Goal: Task Accomplishment & Management: Use online tool/utility

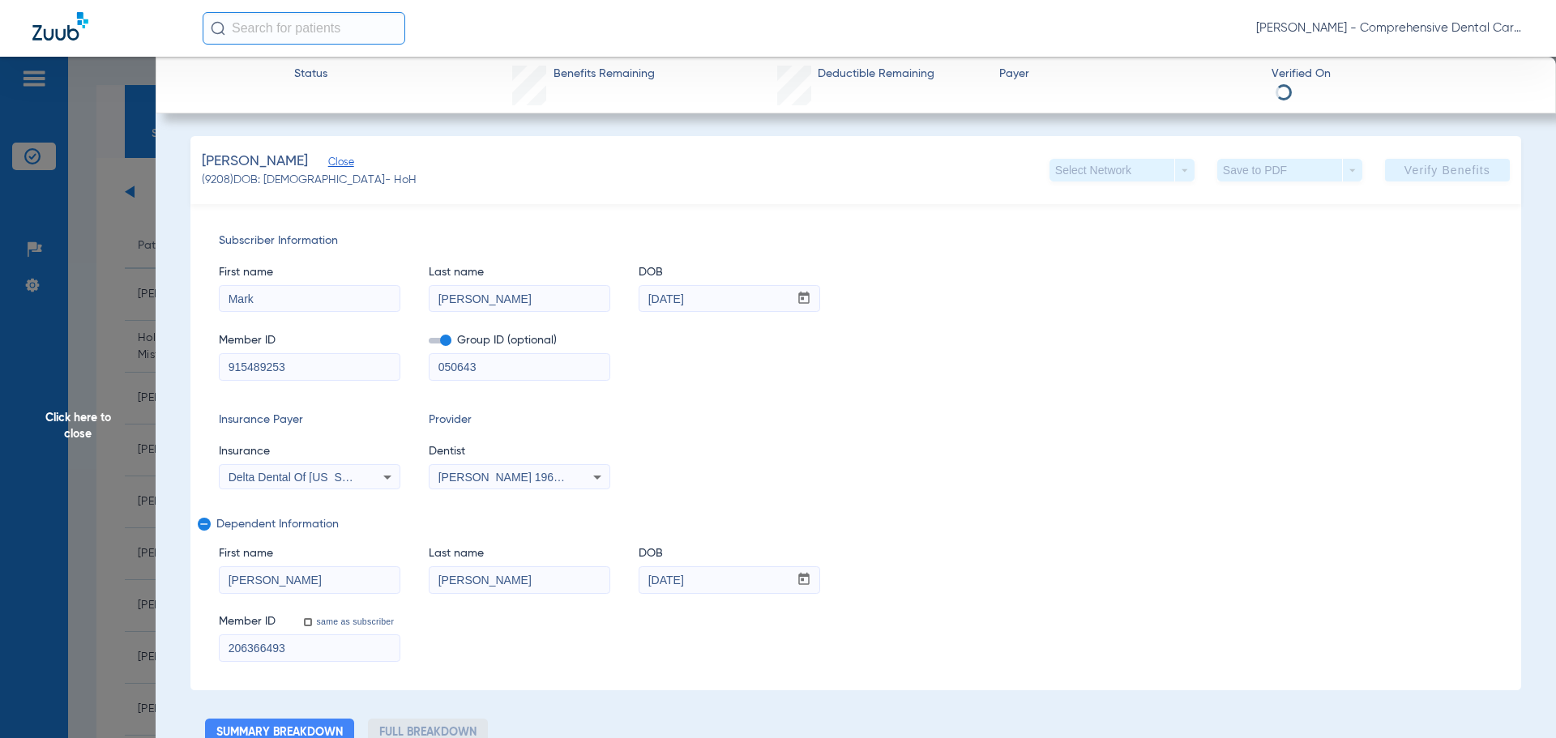
scroll to position [2107, 0]
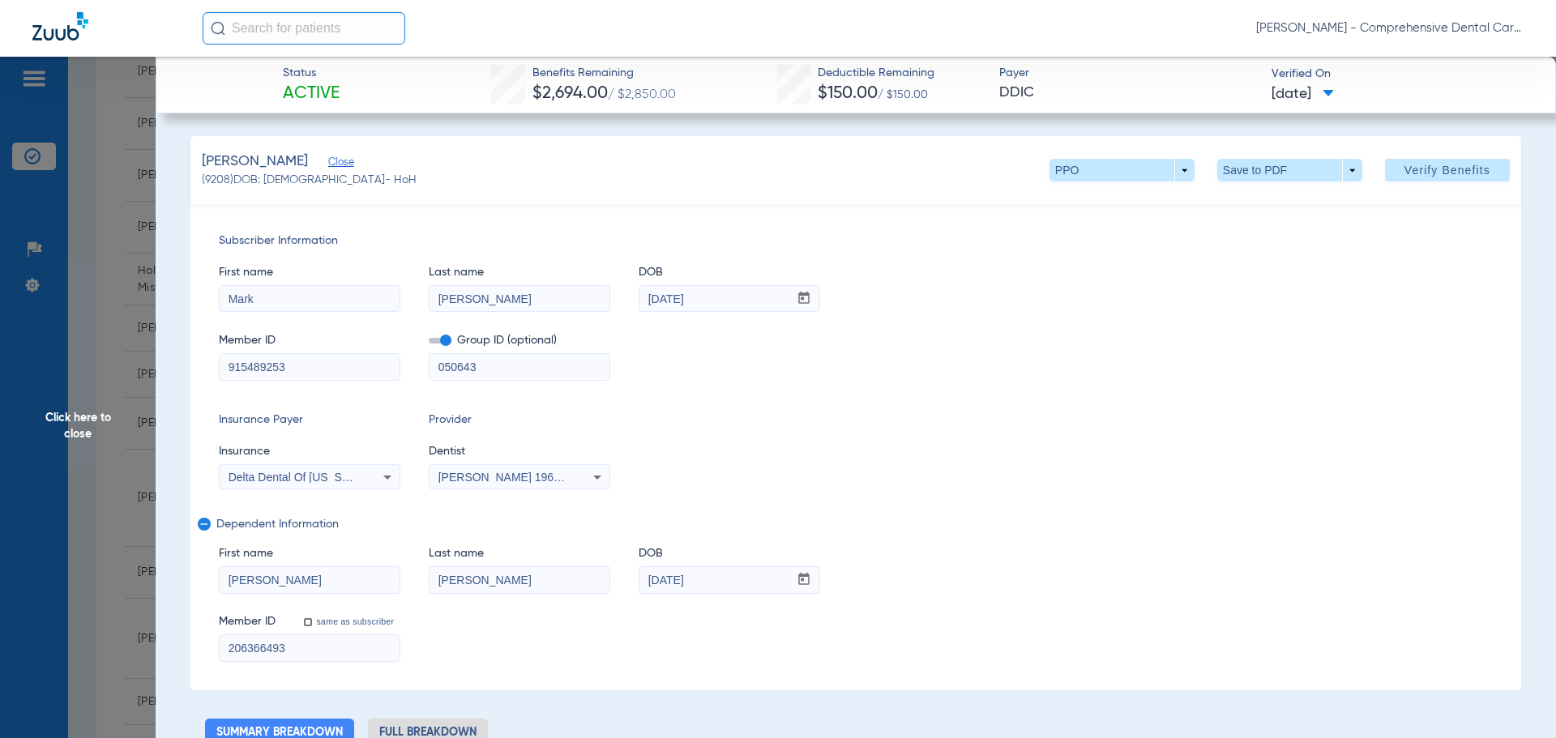
click at [75, 438] on span "Click here to close" at bounding box center [78, 426] width 156 height 738
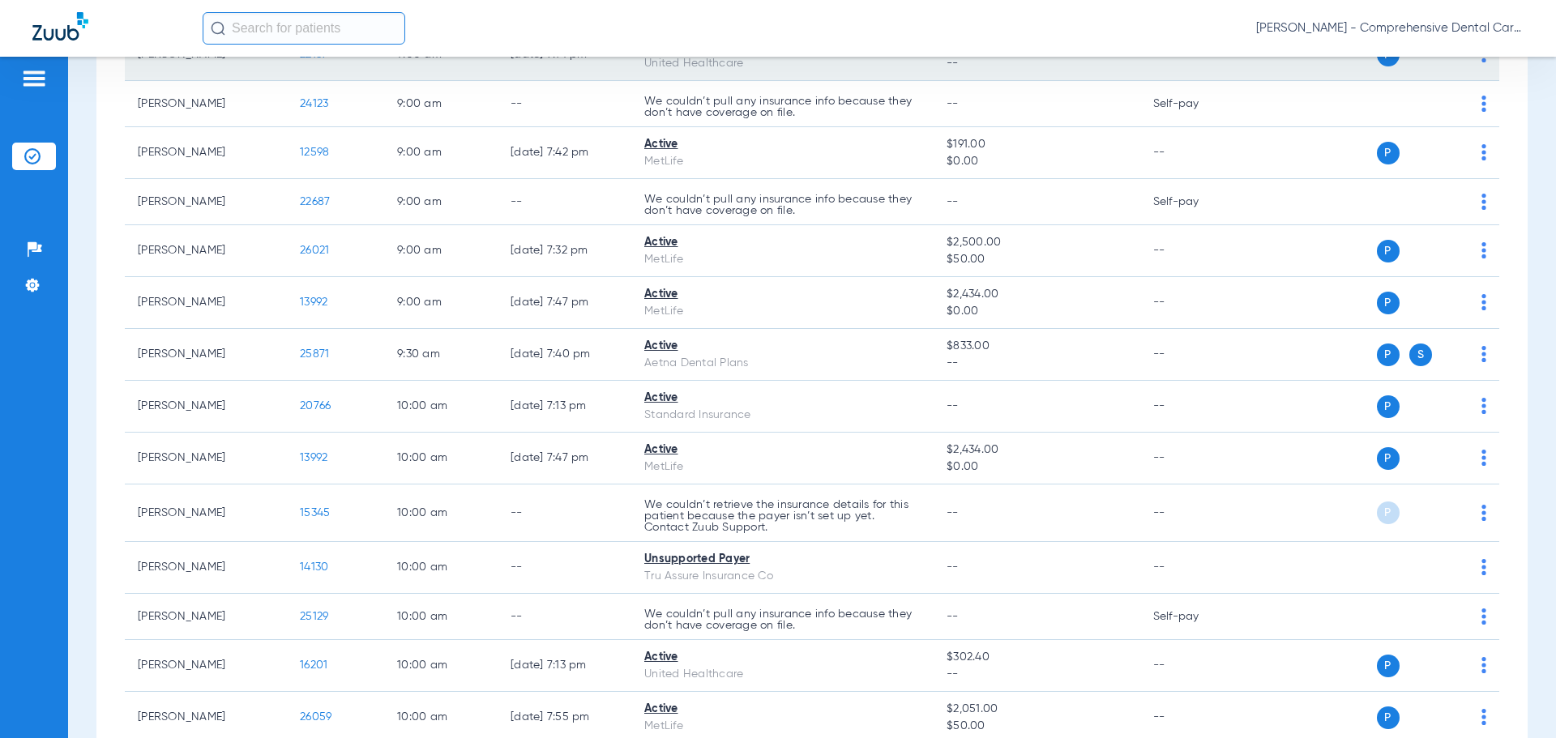
scroll to position [973, 0]
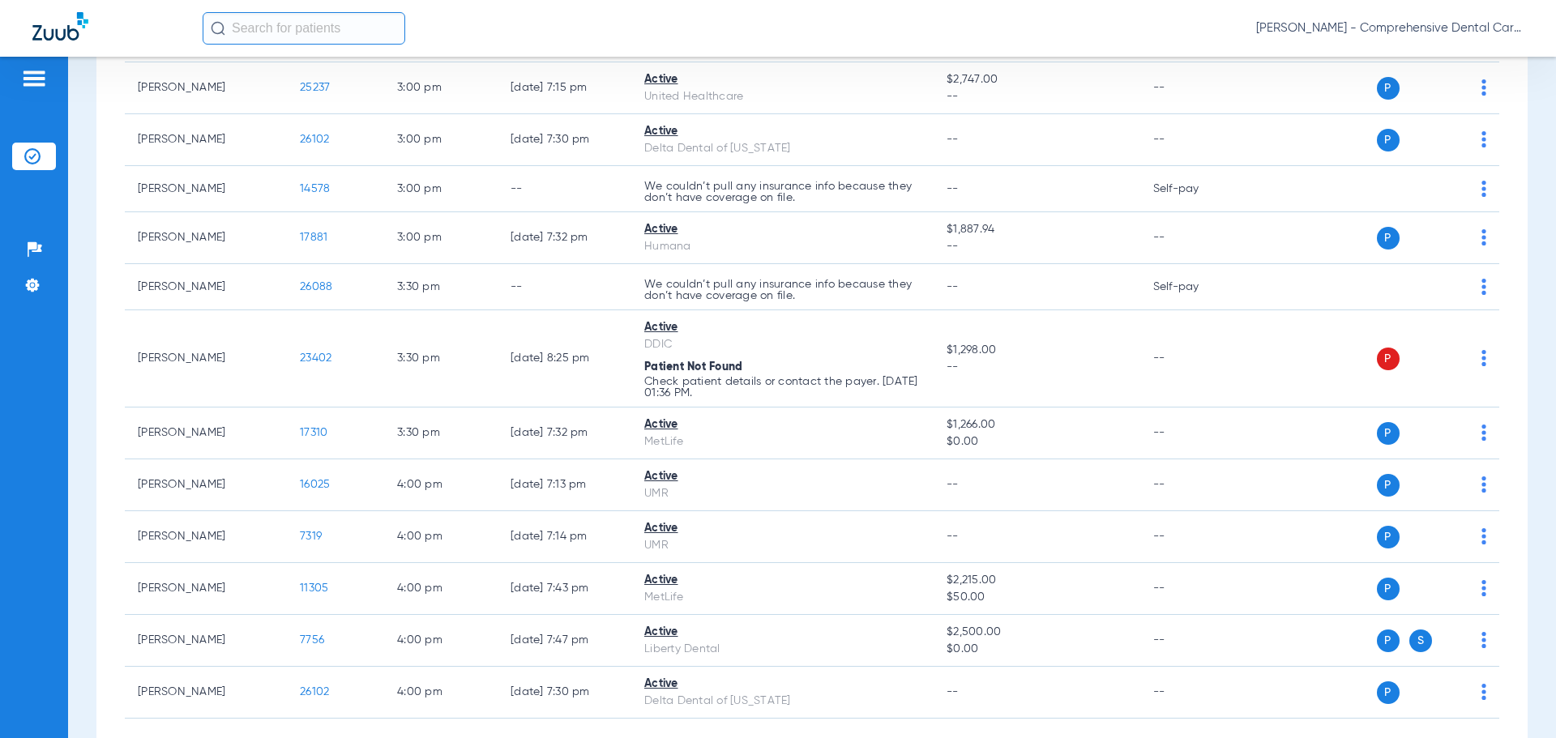
scroll to position [3647, 0]
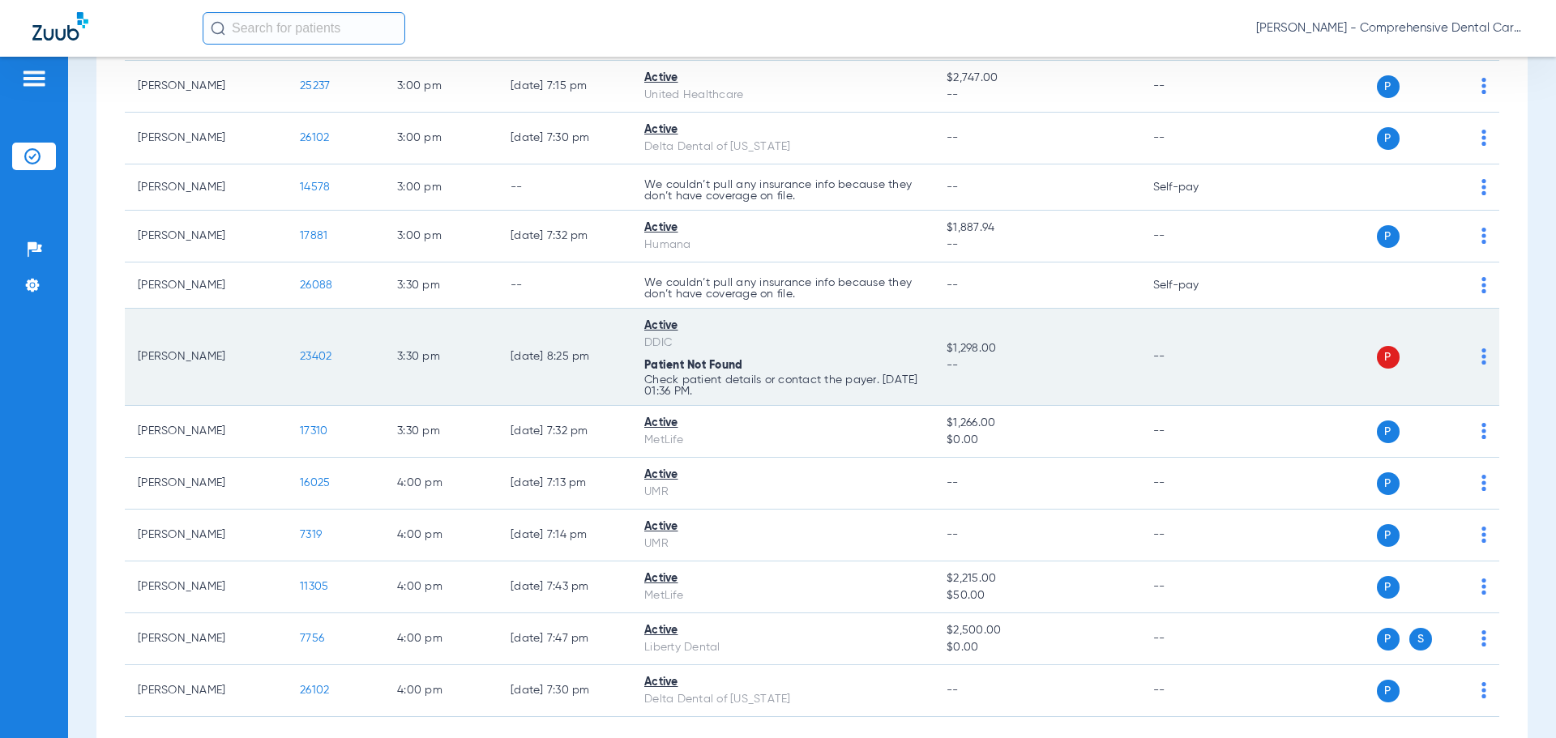
click at [313, 353] on span "23402" at bounding box center [316, 356] width 32 height 11
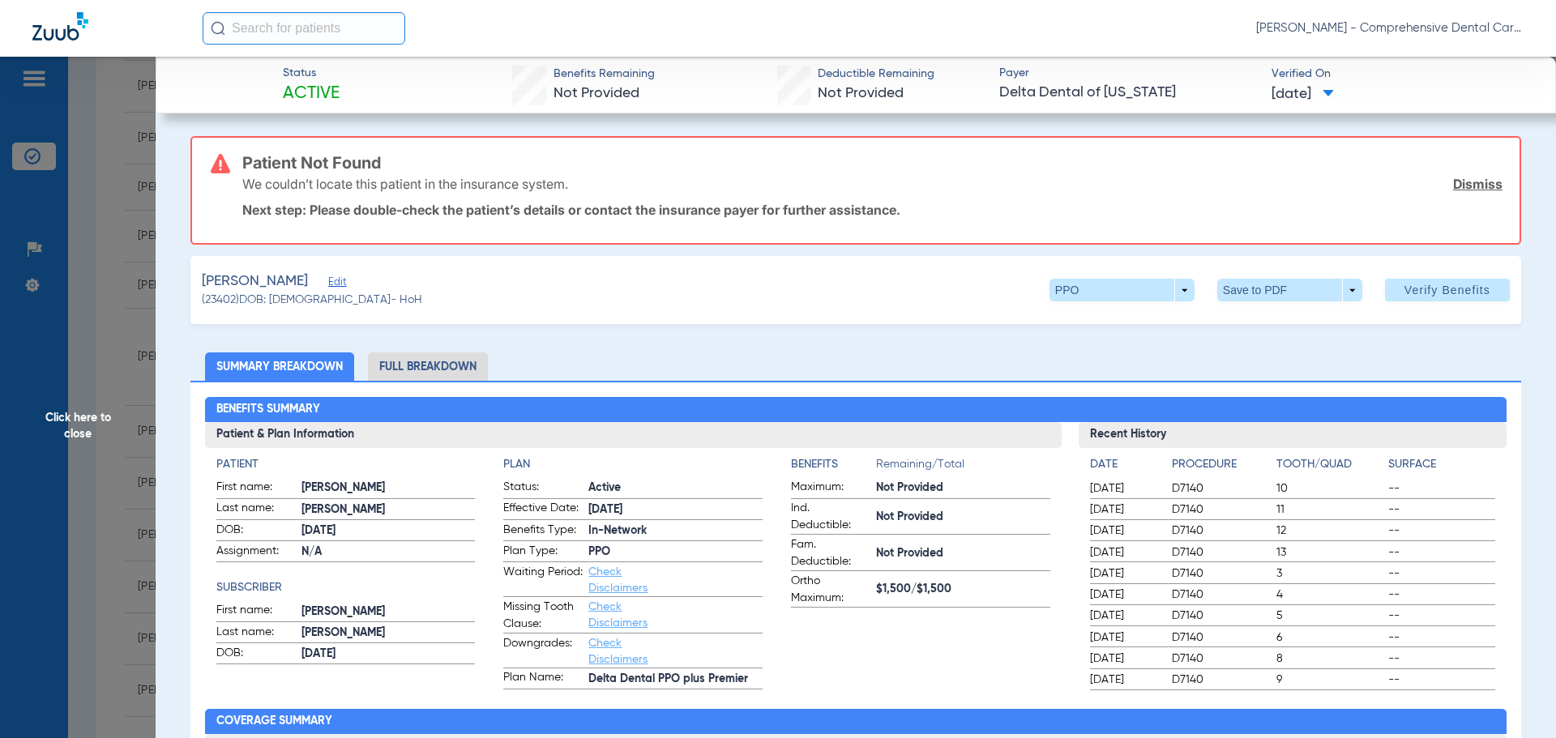
click at [343, 283] on span "Edit" at bounding box center [335, 283] width 15 height 15
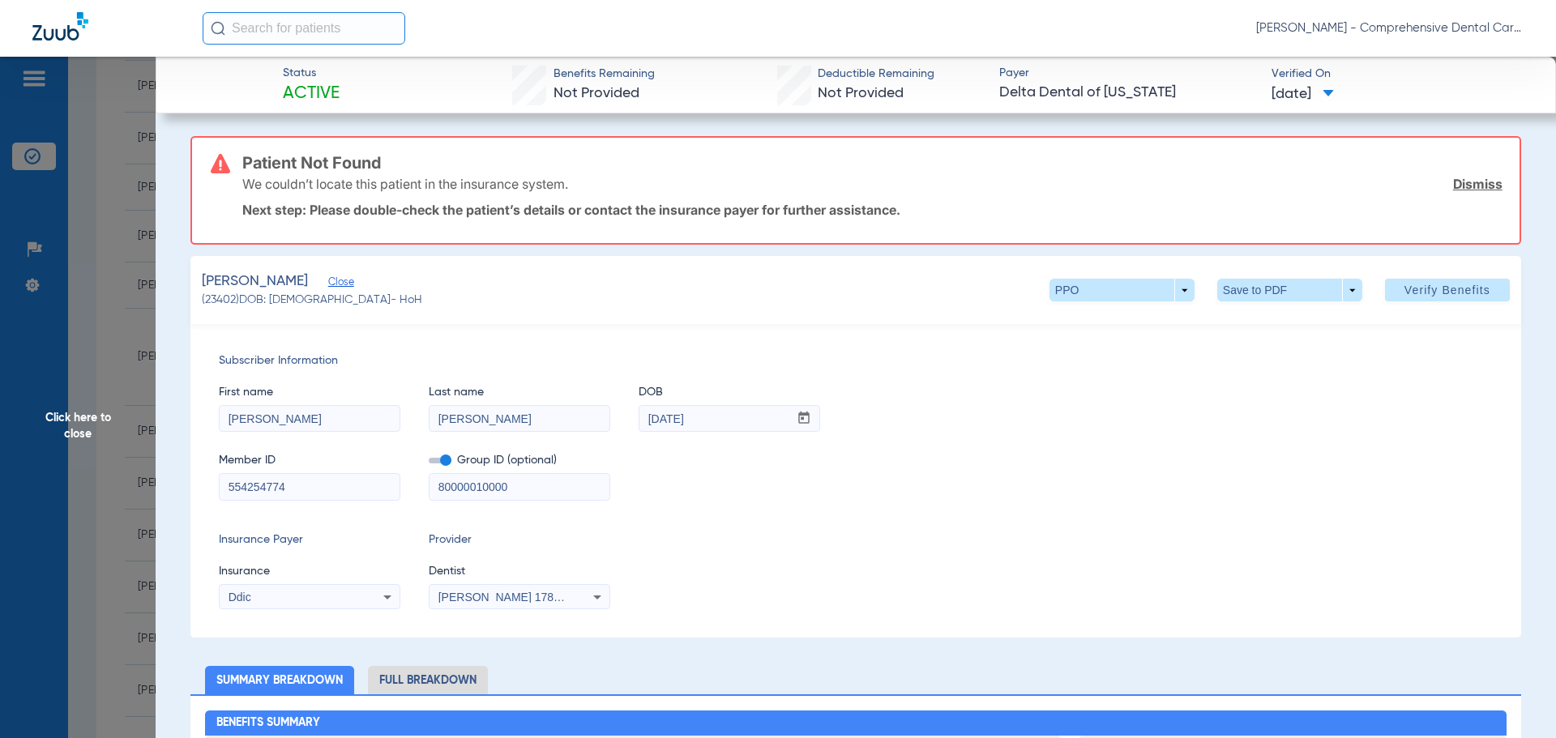
click at [301, 607] on mat-select "Ddic" at bounding box center [310, 597] width 182 height 26
click at [317, 592] on div "Ddic" at bounding box center [294, 597] width 130 height 11
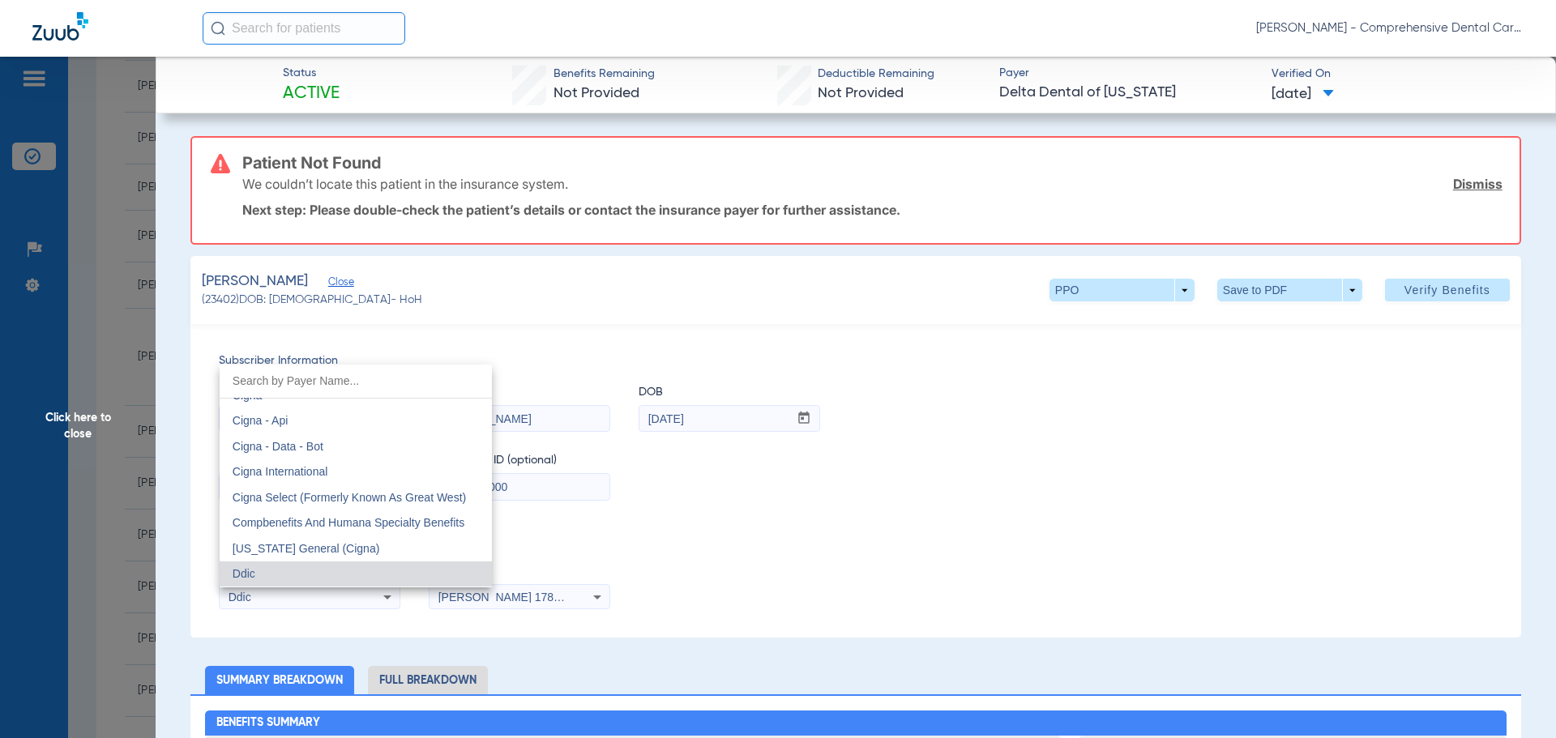
scroll to position [3170, 0]
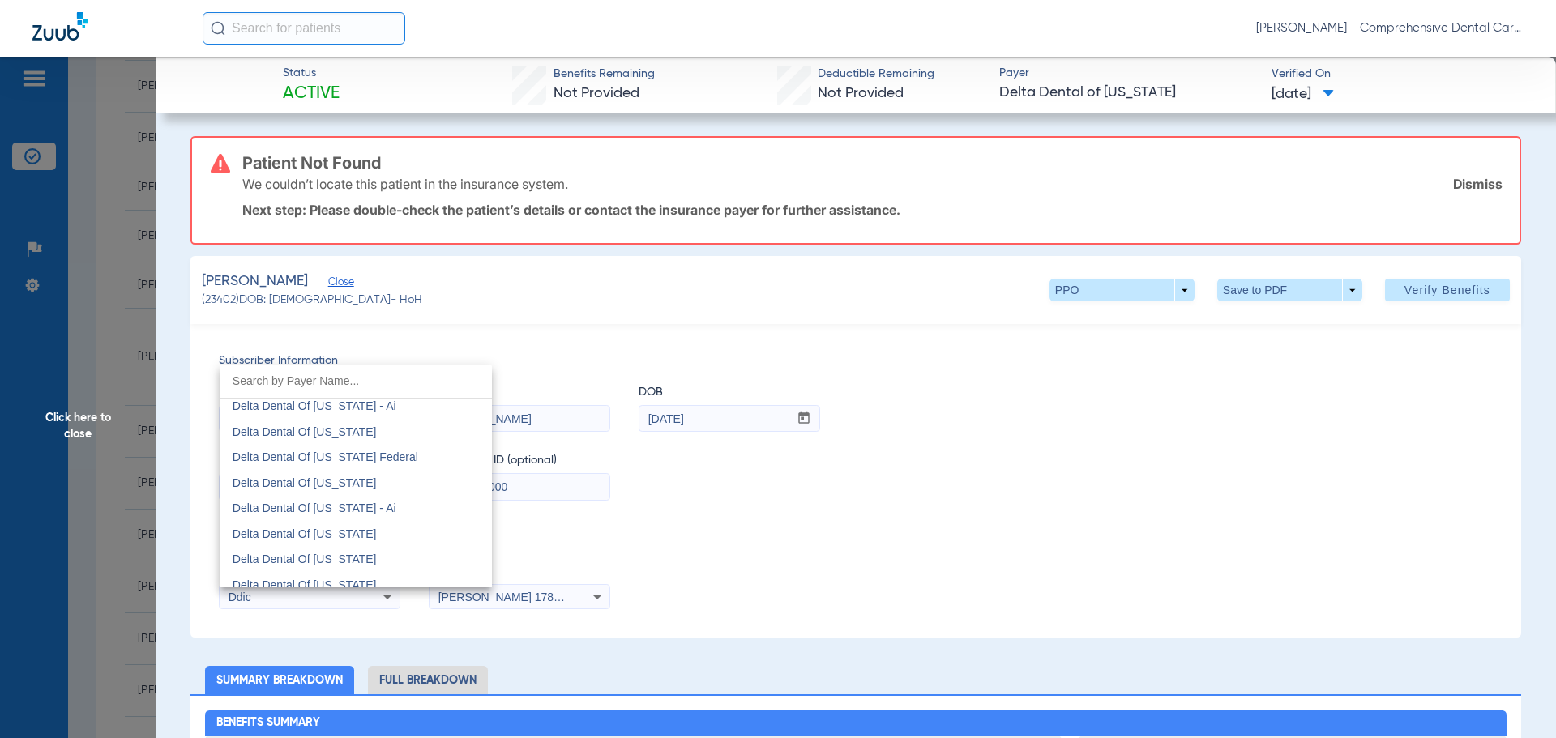
click at [352, 407] on span "Delta Dental Of [US_STATE] - Ai" at bounding box center [315, 406] width 164 height 13
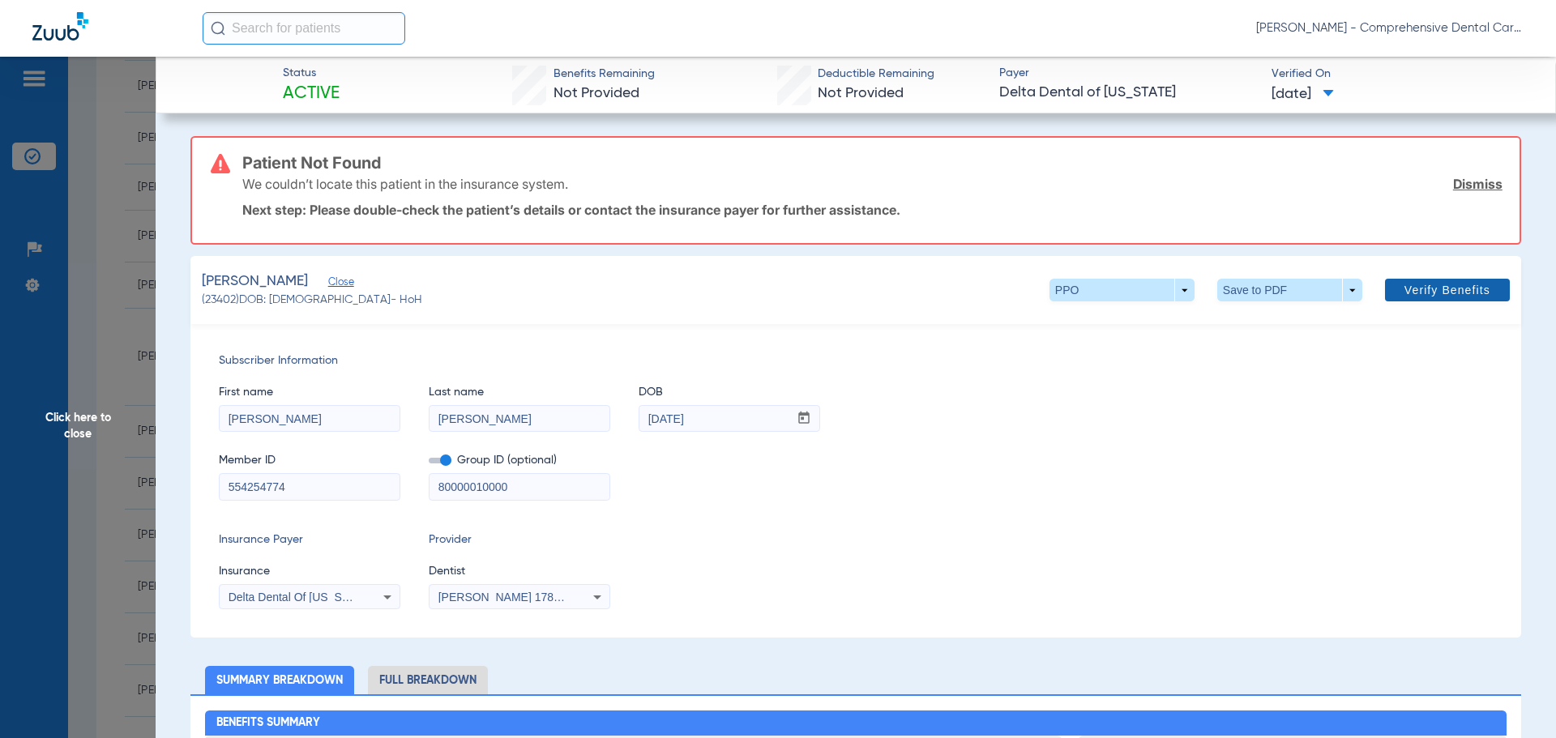
click at [1429, 294] on span "Verify Benefits" at bounding box center [1447, 290] width 86 height 13
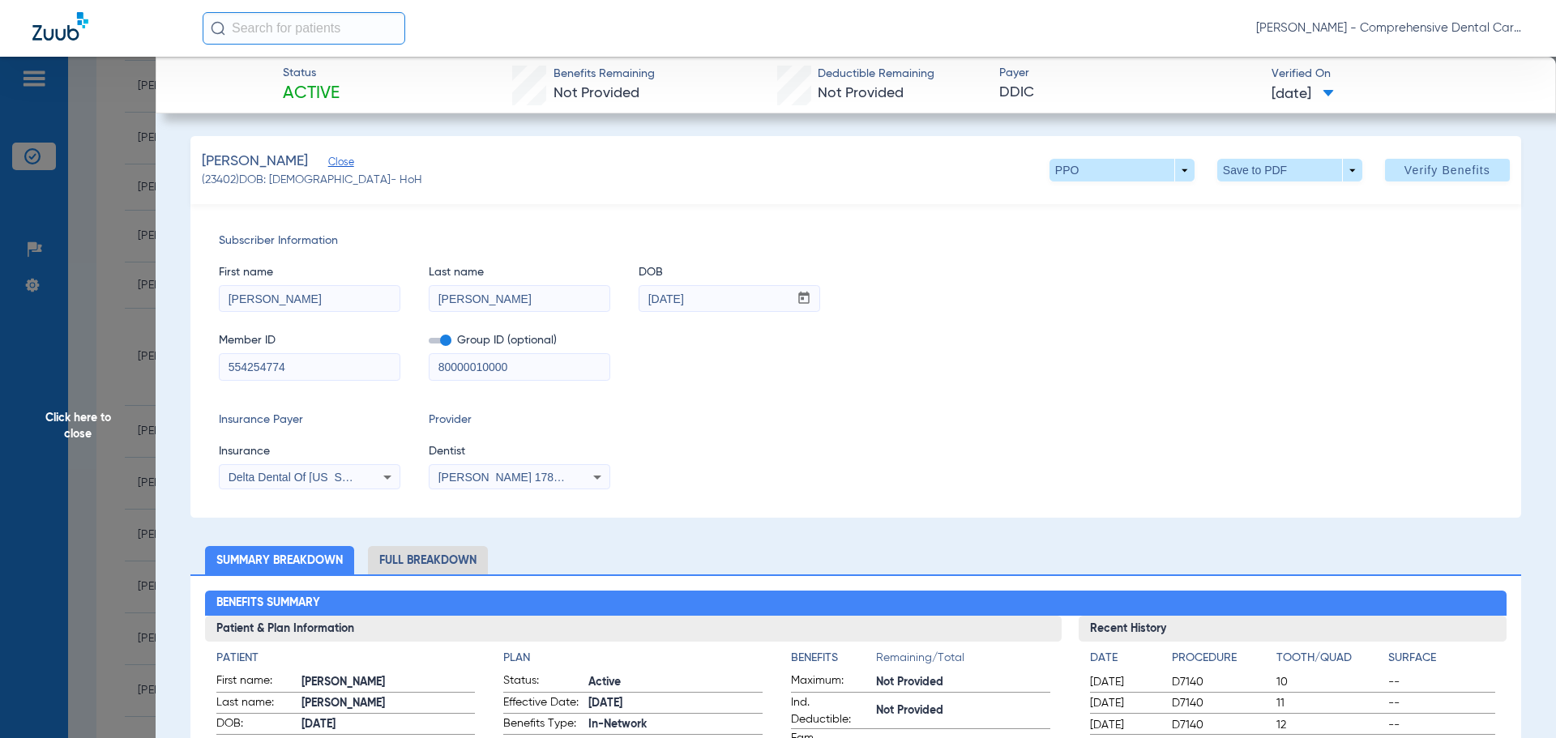
drag, startPoint x: 61, startPoint y: 365, endPoint x: 234, endPoint y: 377, distance: 173.9
click at [62, 365] on span "Click here to close" at bounding box center [78, 426] width 156 height 738
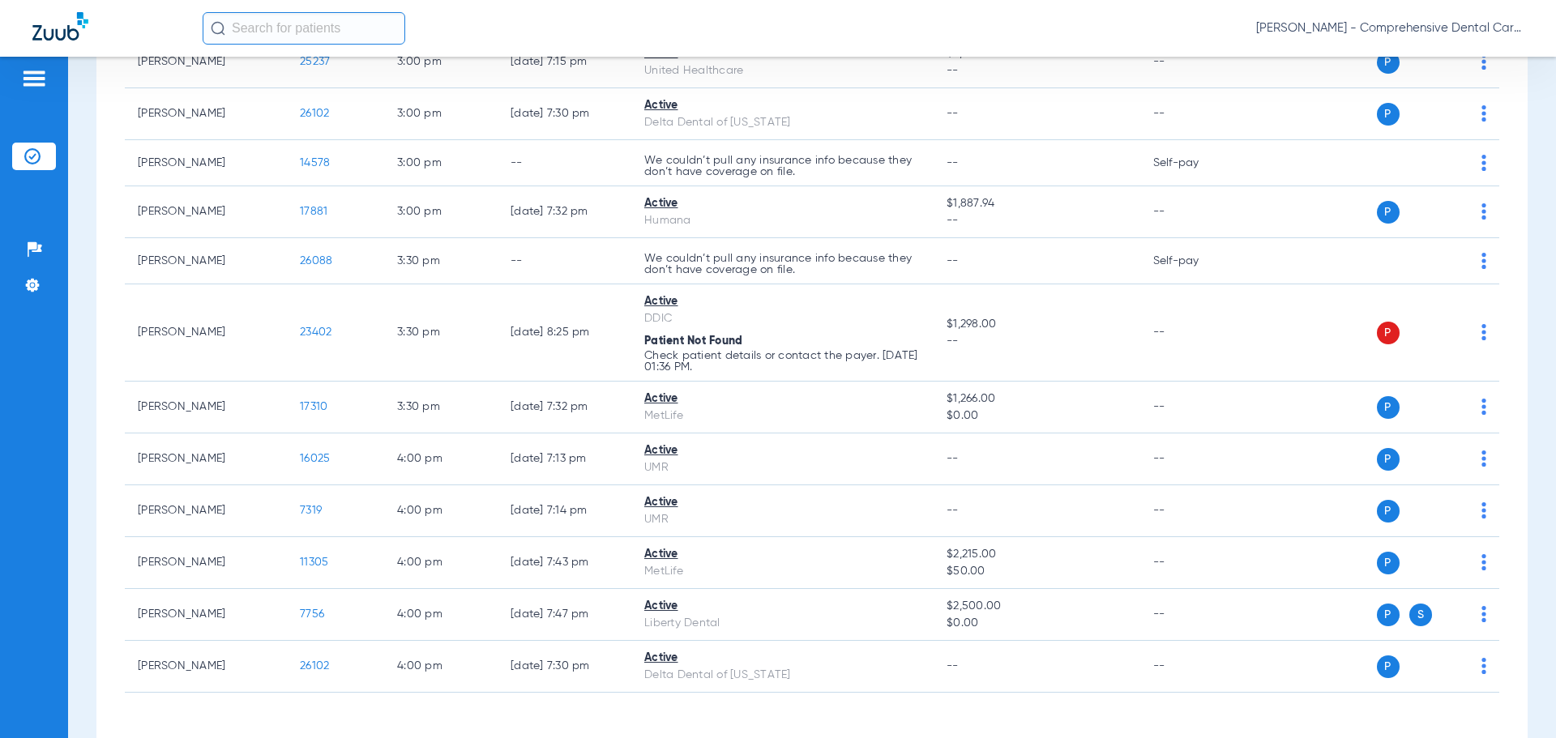
scroll to position [3643, 0]
